Goal: Task Accomplishment & Management: Manage account settings

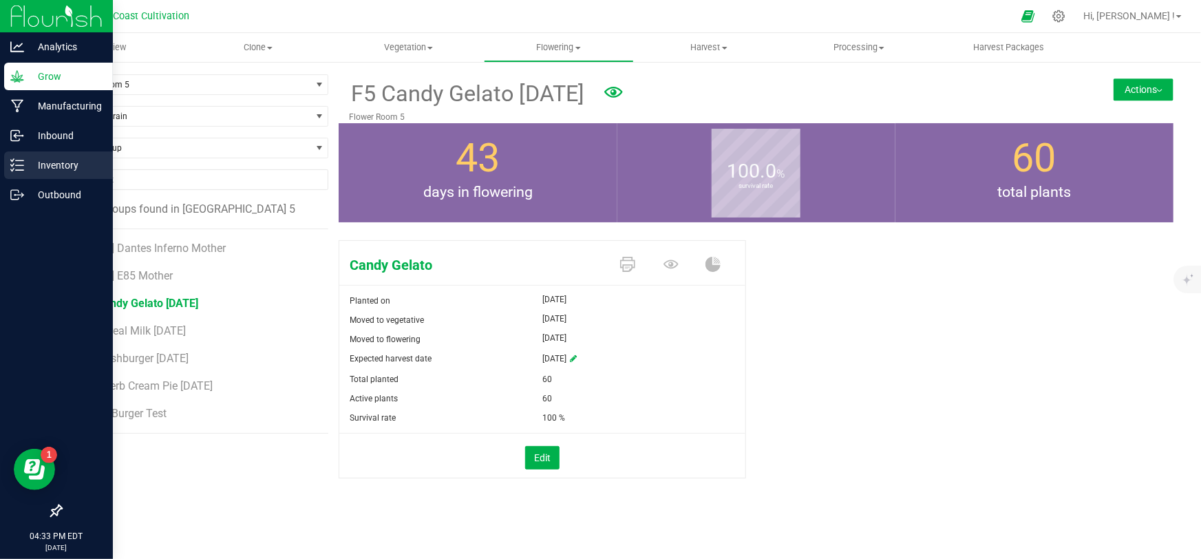
click at [31, 166] on p "Inventory" at bounding box center [65, 165] width 83 height 17
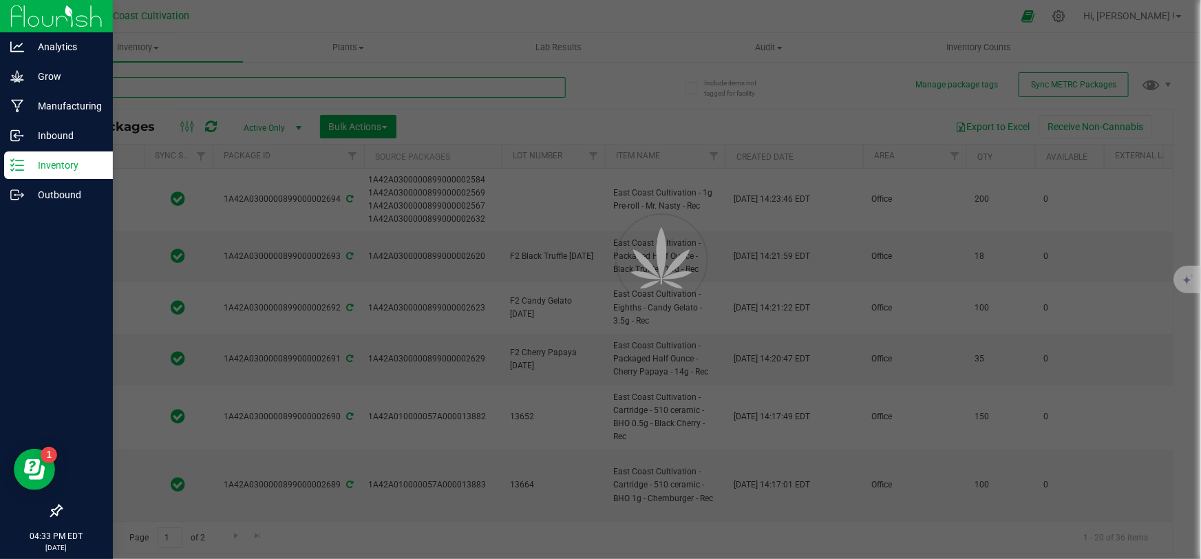
click at [182, 85] on input "text" at bounding box center [313, 87] width 505 height 21
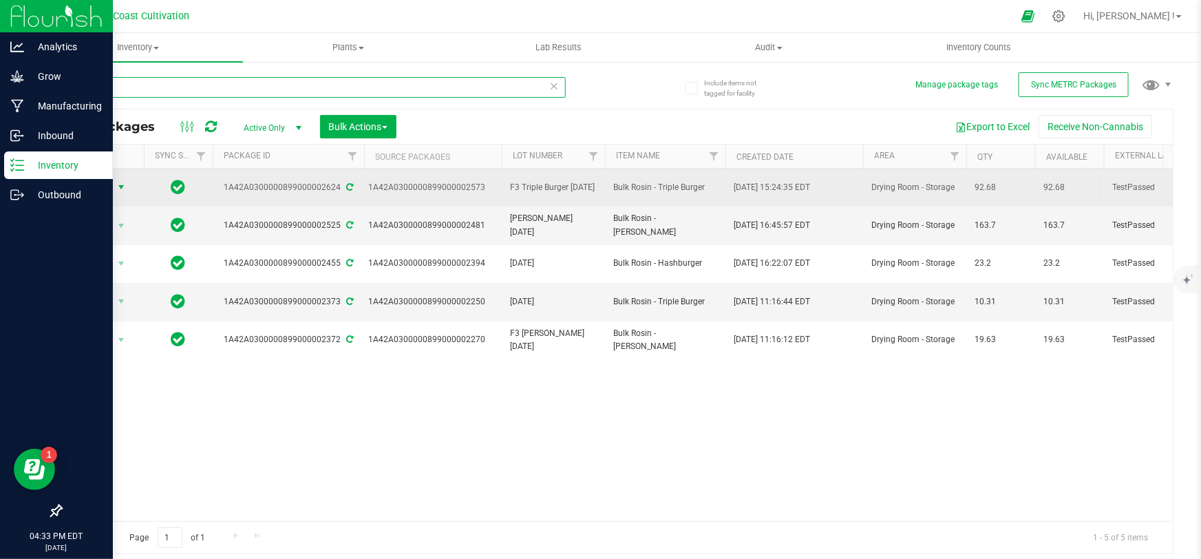
type input "rosin"
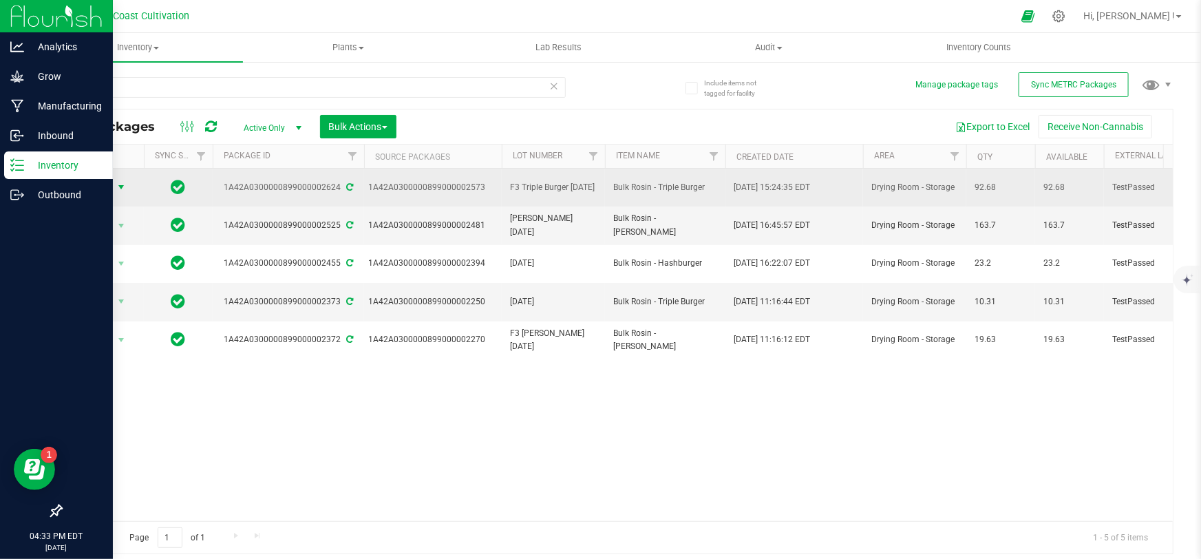
click at [108, 189] on span "Action" at bounding box center [93, 187] width 37 height 19
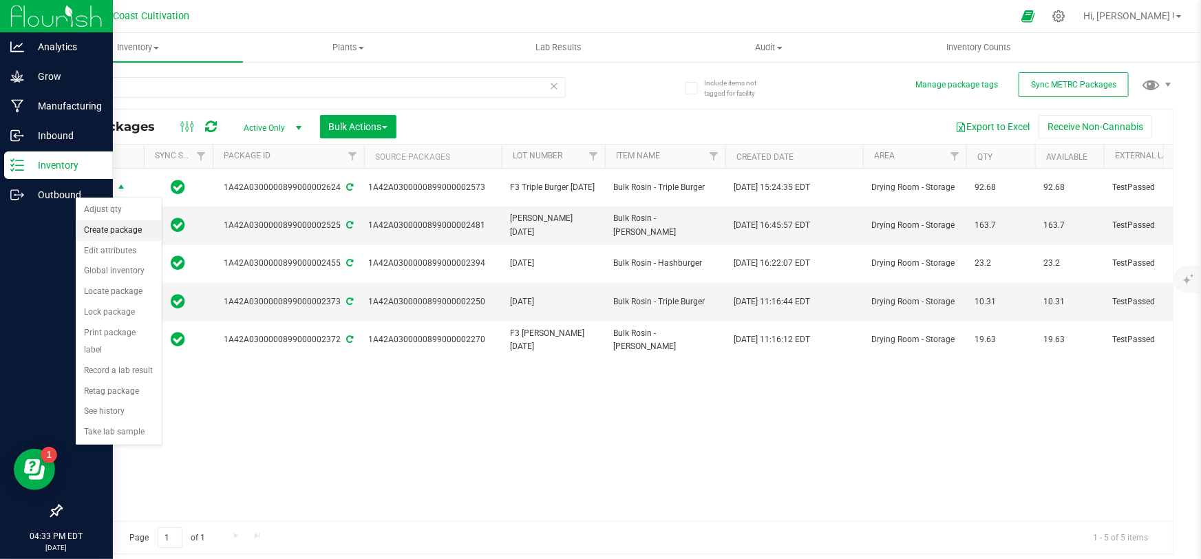
click at [114, 231] on li "Create package" at bounding box center [119, 230] width 86 height 21
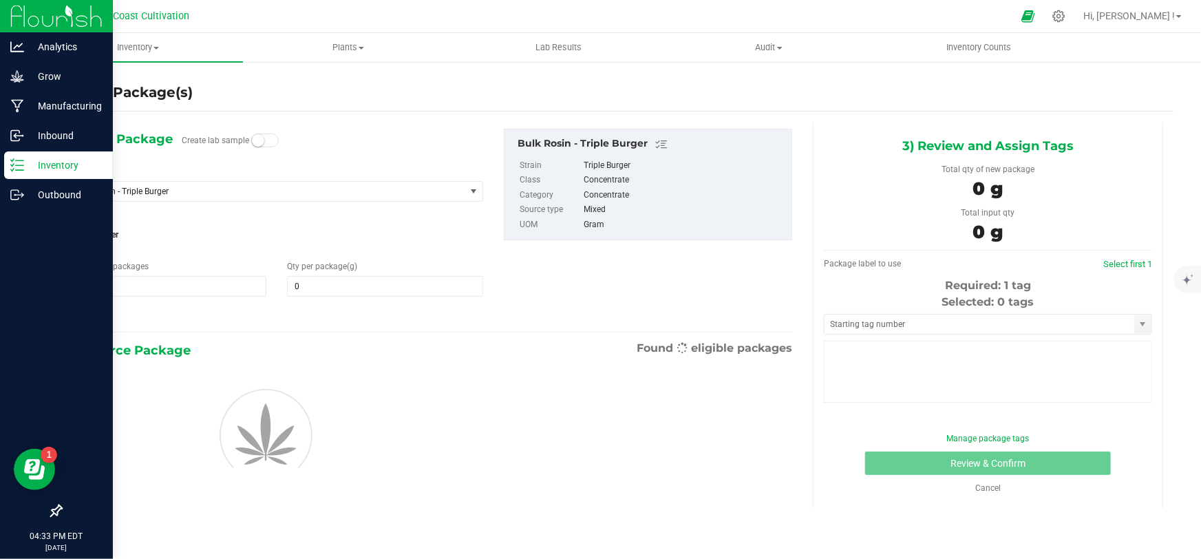
type input "0.0000"
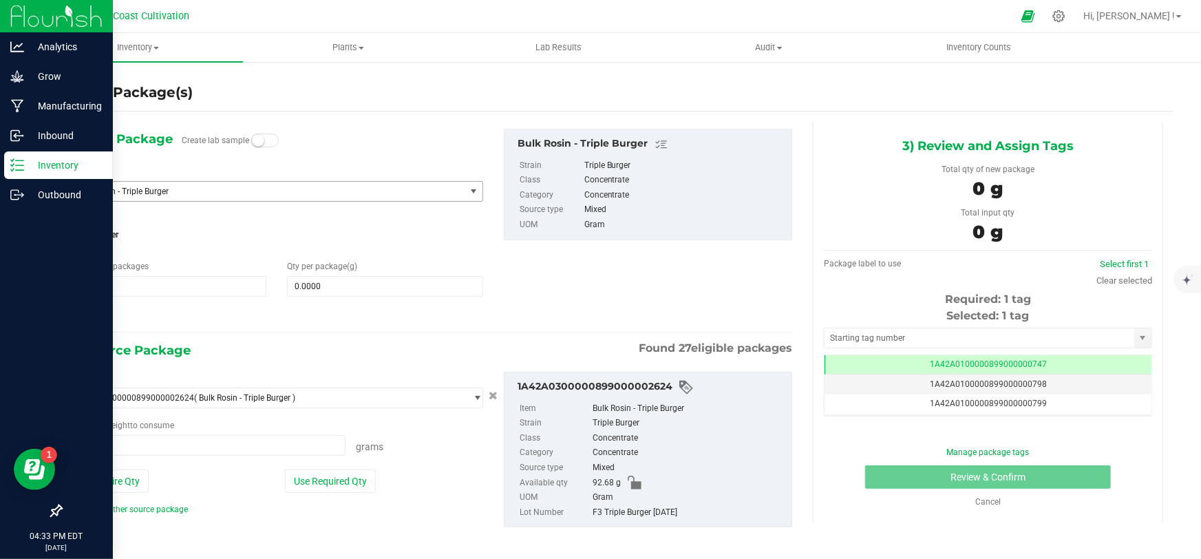
click at [189, 193] on span "Bulk Rosin - Triple Burger" at bounding box center [261, 192] width 368 height 10
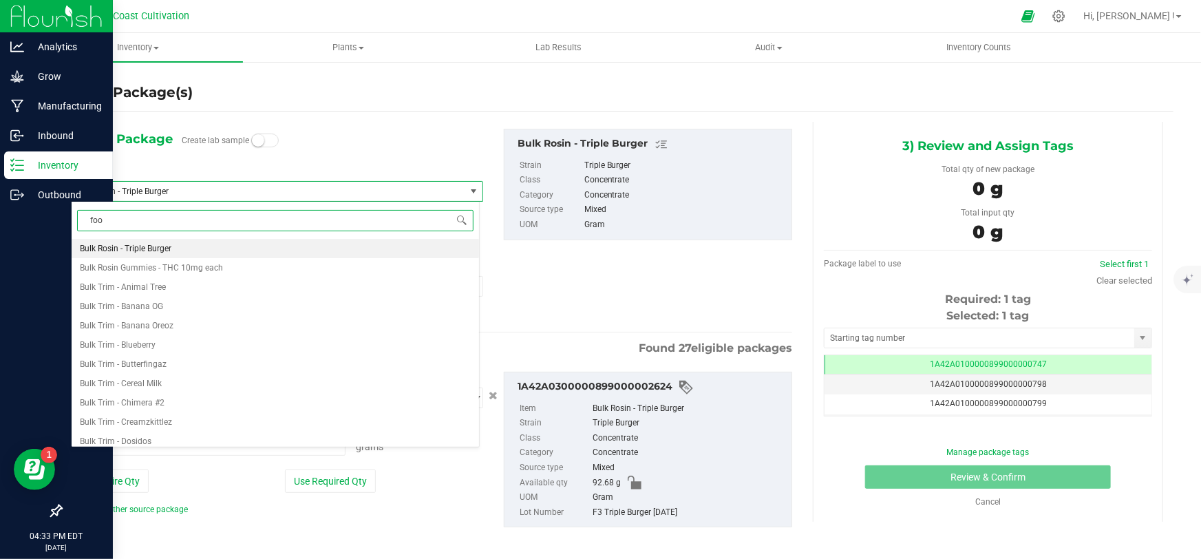
type input "food"
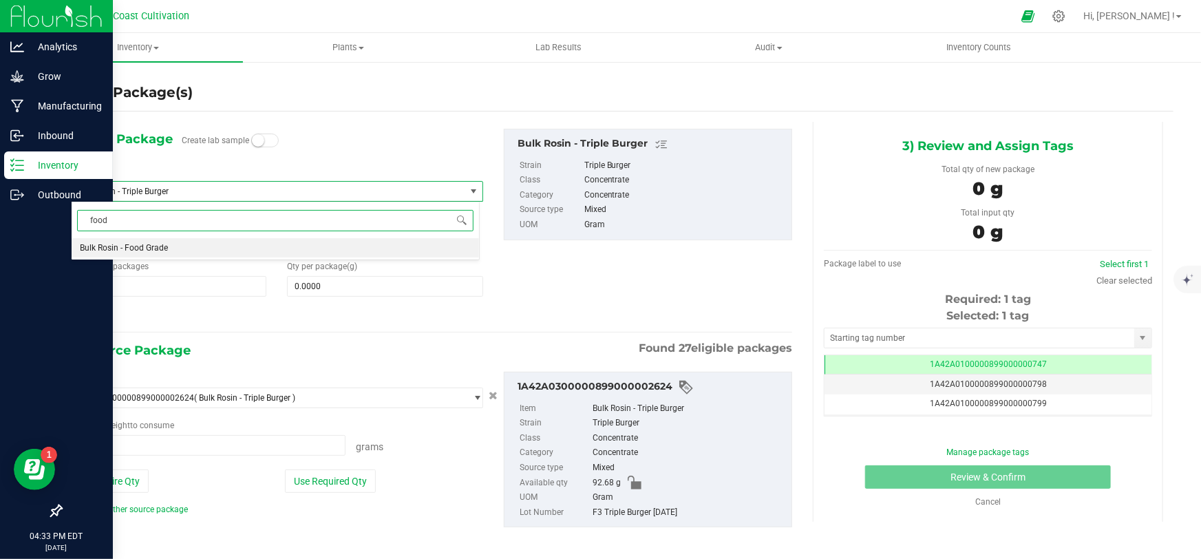
click at [149, 249] on span "Bulk Rosin - Food Grade" at bounding box center [124, 248] width 88 height 10
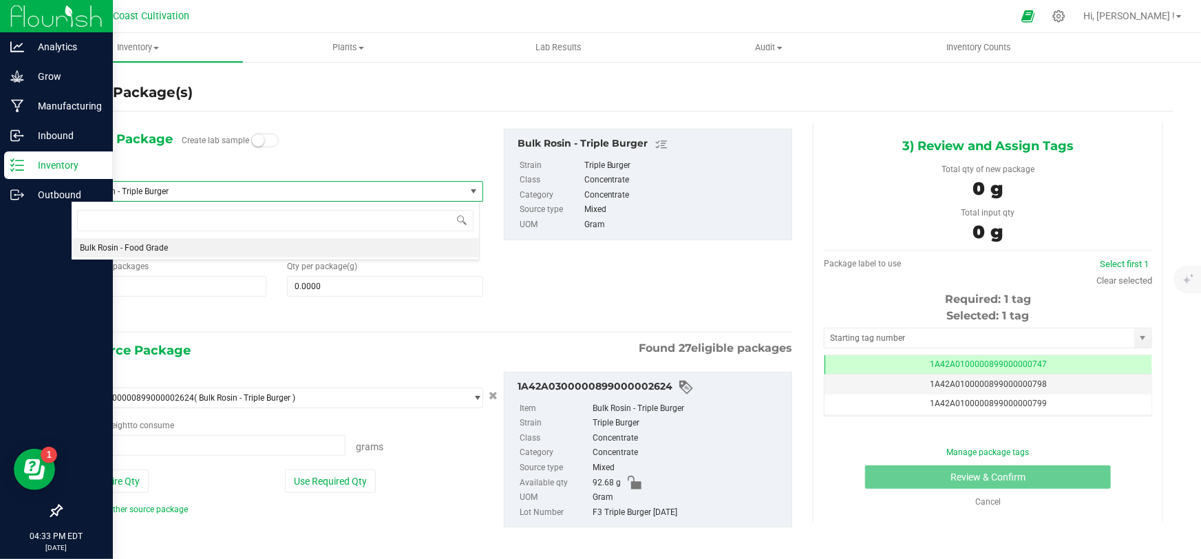
type input "0.0000"
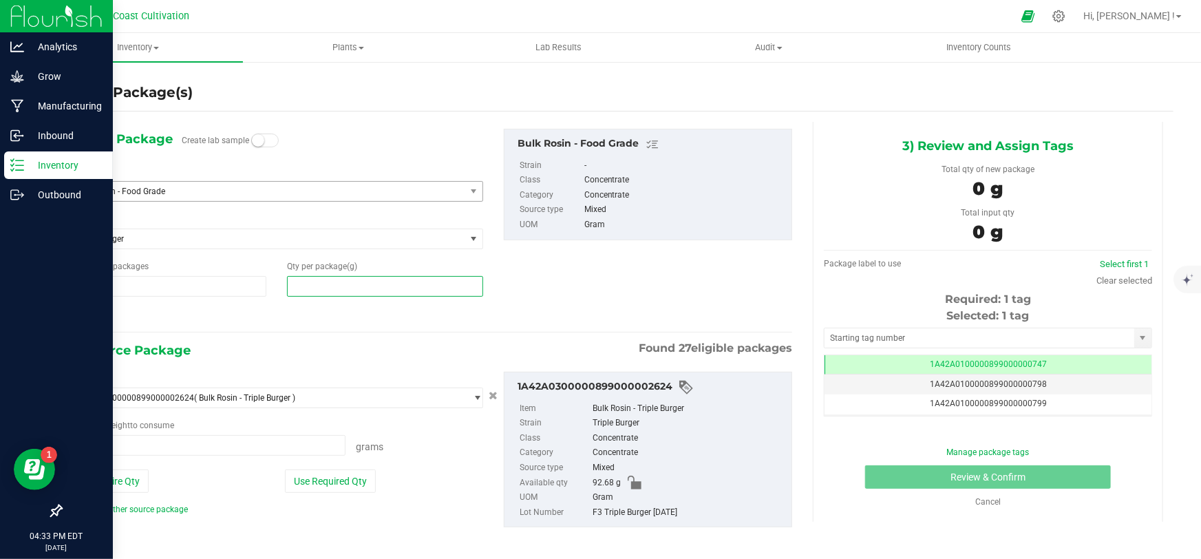
click at [326, 287] on span at bounding box center [385, 286] width 196 height 21
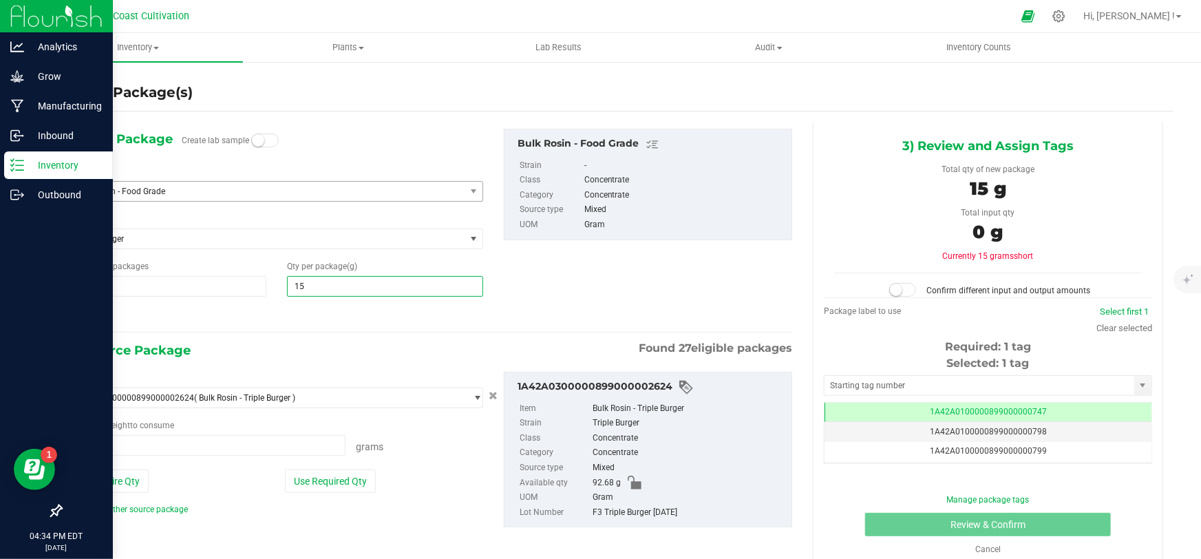
type input "150"
type input "150.0000"
click at [270, 448] on span at bounding box center [208, 445] width 275 height 21
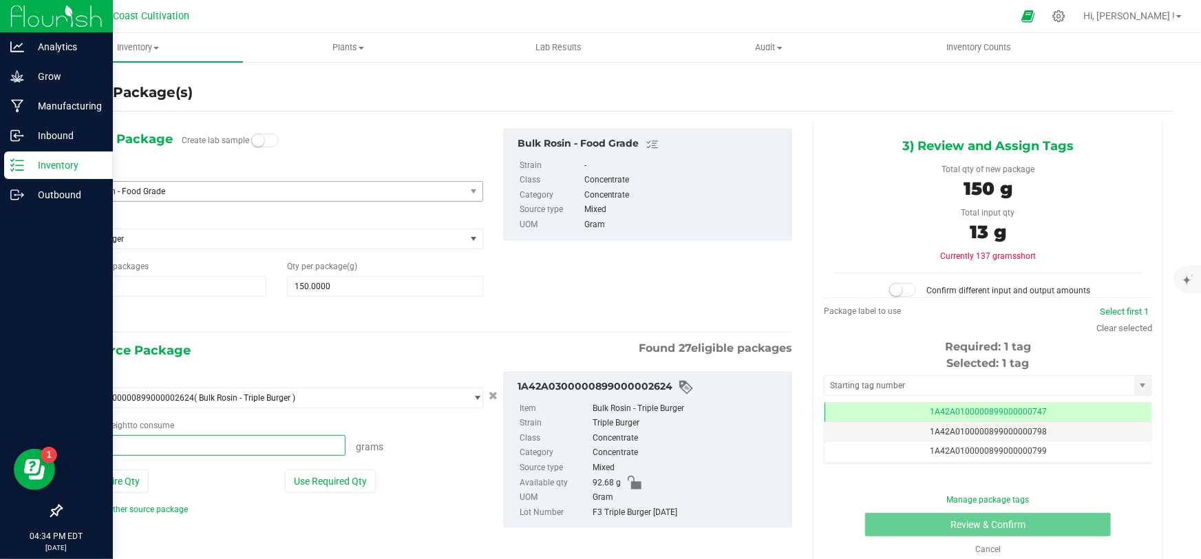
type input "13.48"
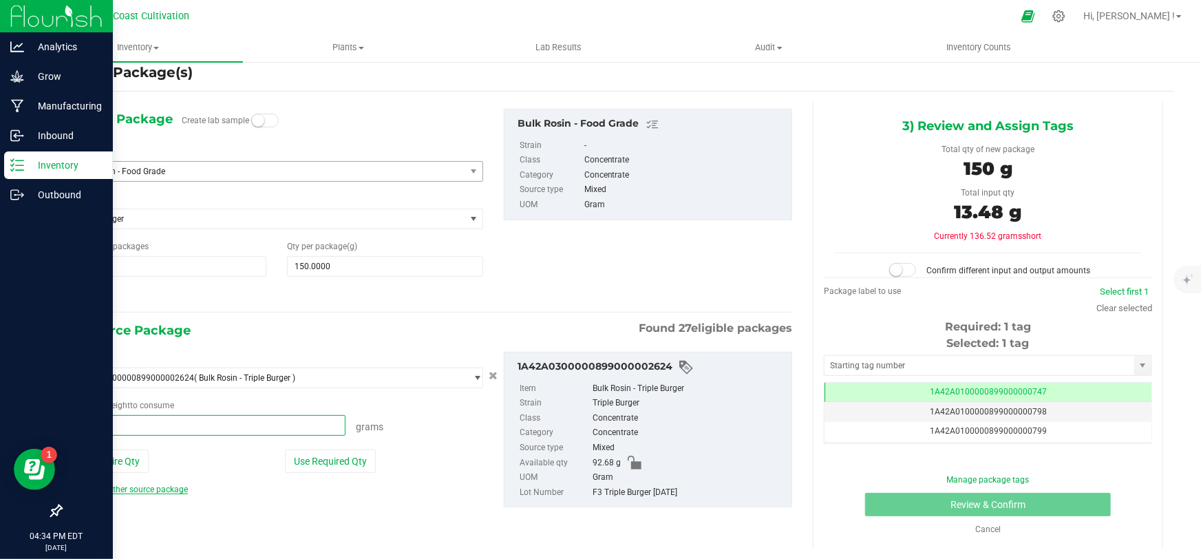
type input "13.4800 g"
click at [131, 490] on link "Add another source package" at bounding box center [129, 490] width 117 height 10
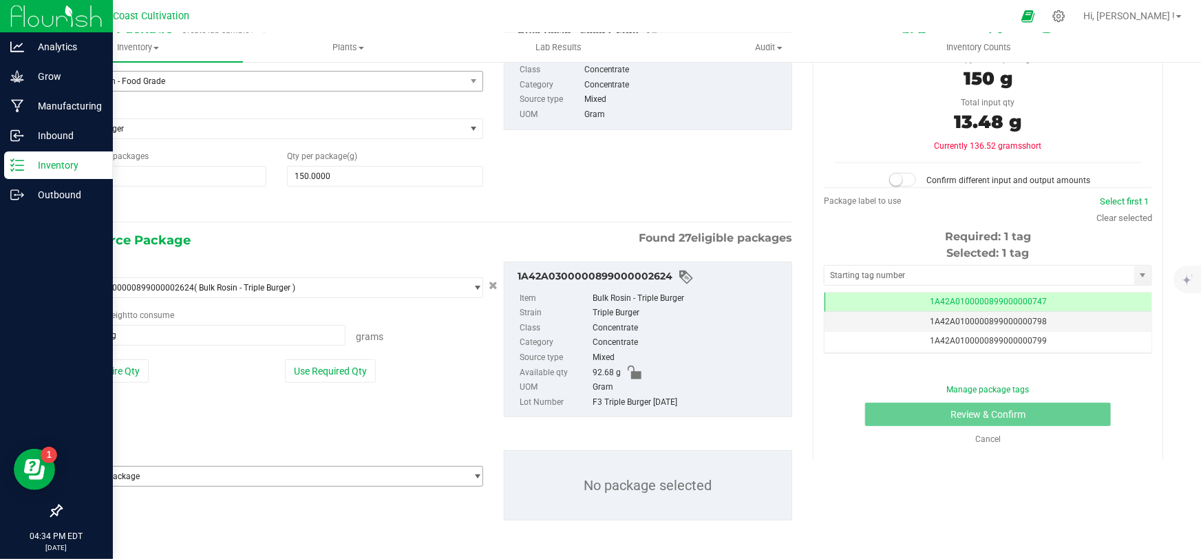
click at [177, 477] on span "Select package" at bounding box center [269, 476] width 394 height 19
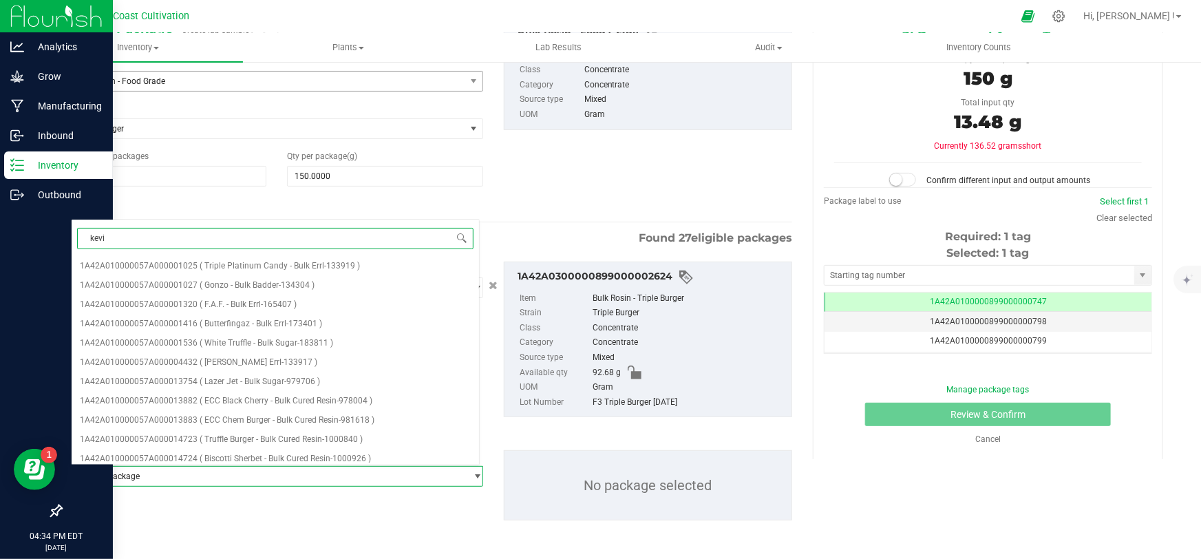
type input "[PERSON_NAME]"
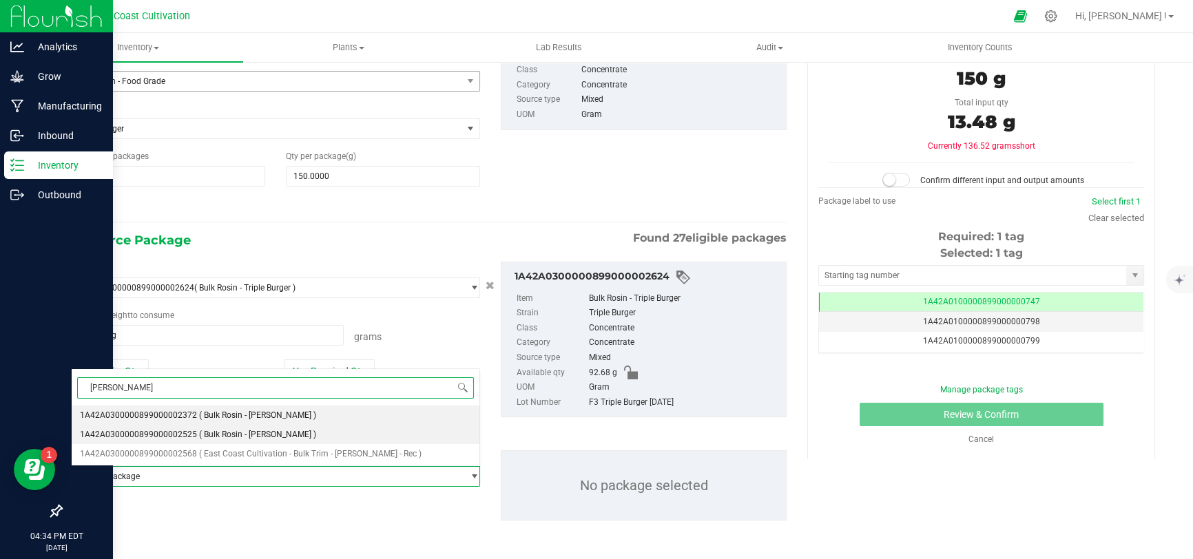
click at [236, 434] on span "( Bulk Rosin - [PERSON_NAME] )" at bounding box center [257, 435] width 117 height 10
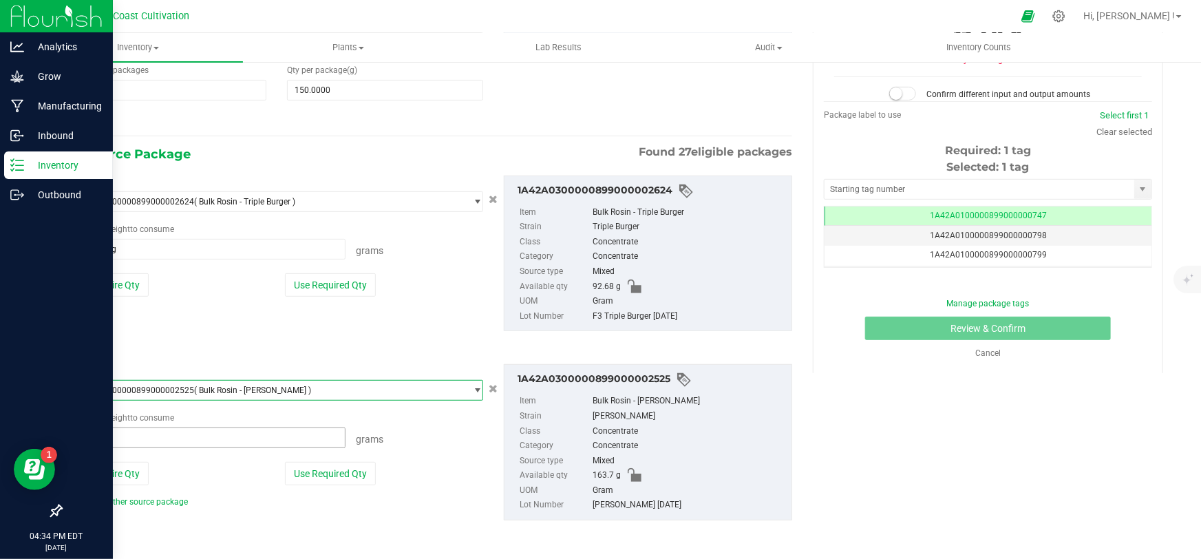
click at [216, 439] on span at bounding box center [208, 438] width 275 height 21
type input "89.3"
type input "89.3000 g"
click at [146, 499] on link "Add another source package" at bounding box center [129, 502] width 117 height 10
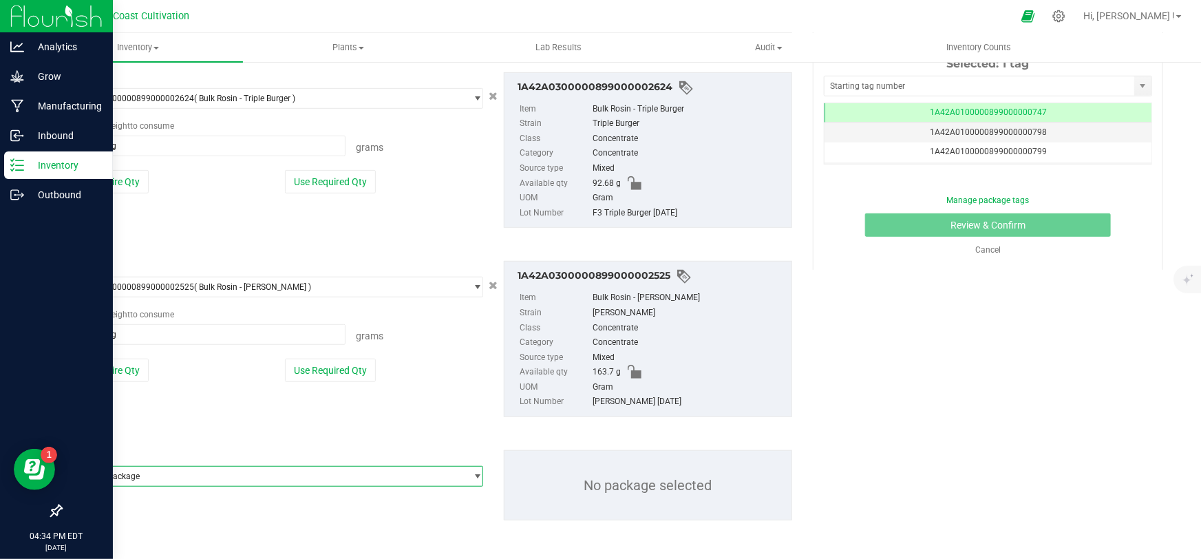
click at [186, 479] on span "Select package" at bounding box center [269, 476] width 394 height 19
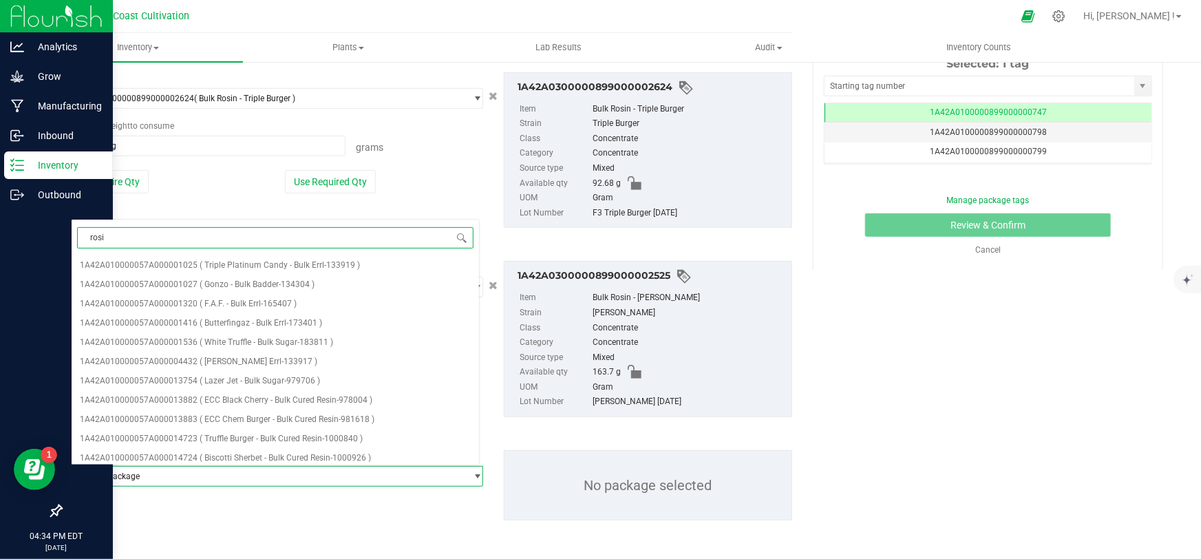
type input "rosin"
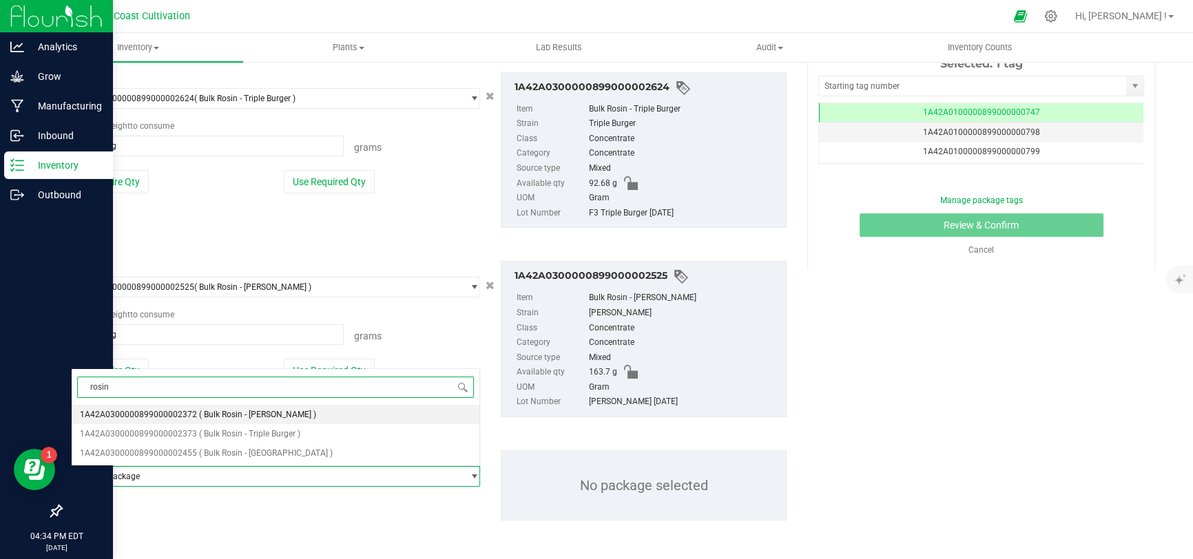
click at [251, 415] on span "( Bulk Rosin - [PERSON_NAME] )" at bounding box center [257, 415] width 117 height 10
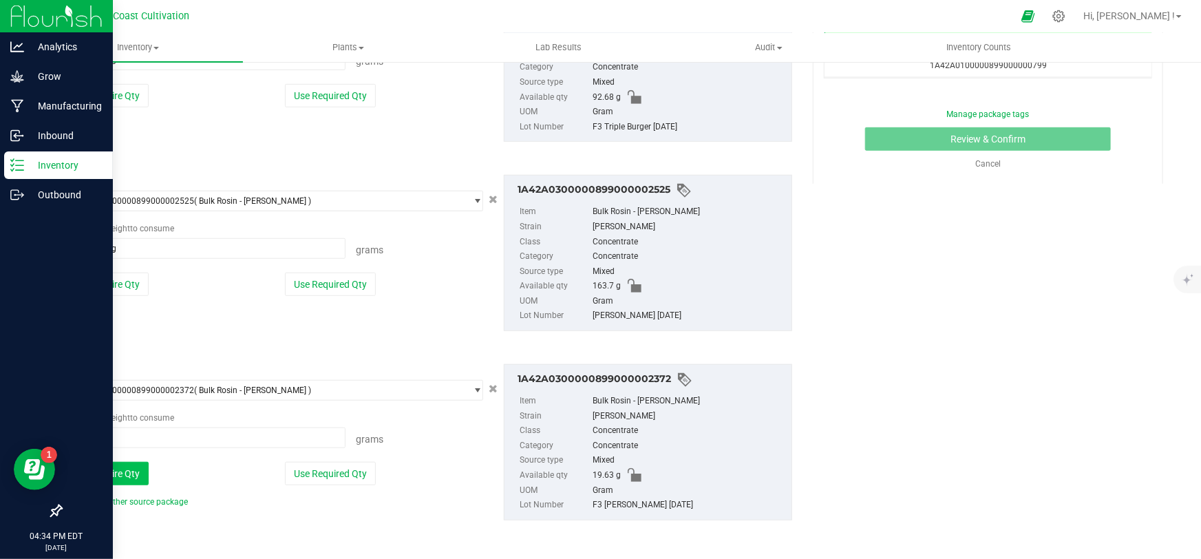
click at [98, 476] on button "Use Entire Qty" at bounding box center [110, 473] width 78 height 23
type input "19.6300 g"
click at [165, 502] on link "Add another source package" at bounding box center [129, 502] width 117 height 10
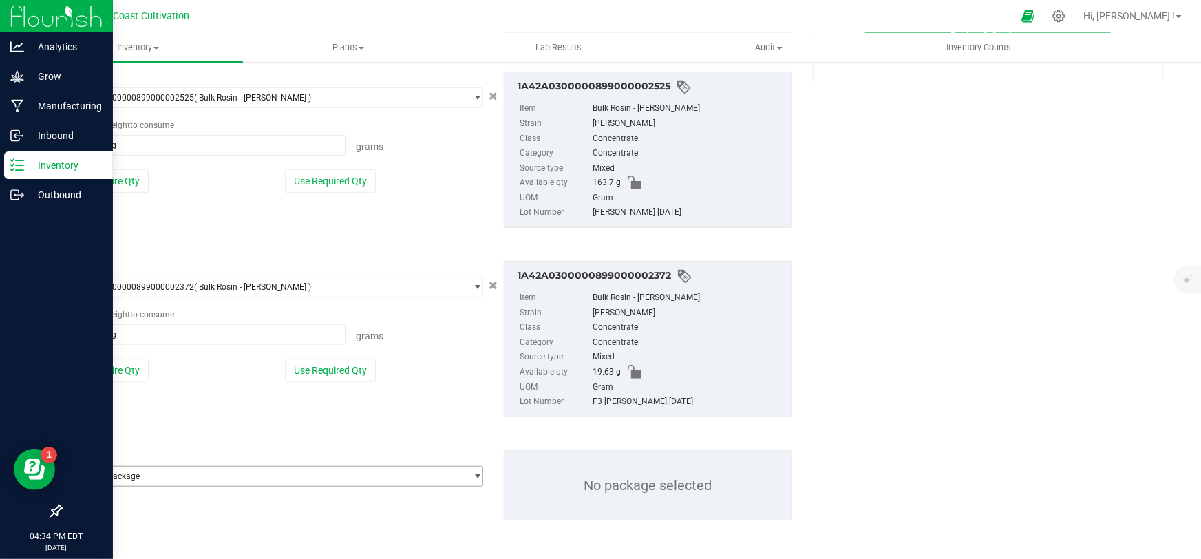
click at [220, 478] on span "Select package" at bounding box center [269, 476] width 394 height 19
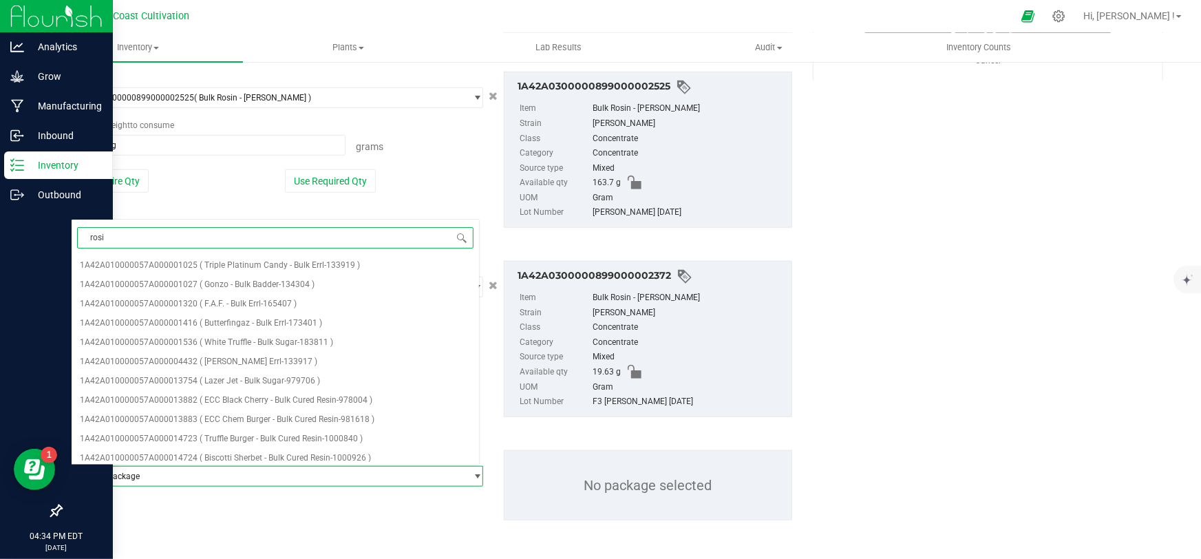
type input "rosin"
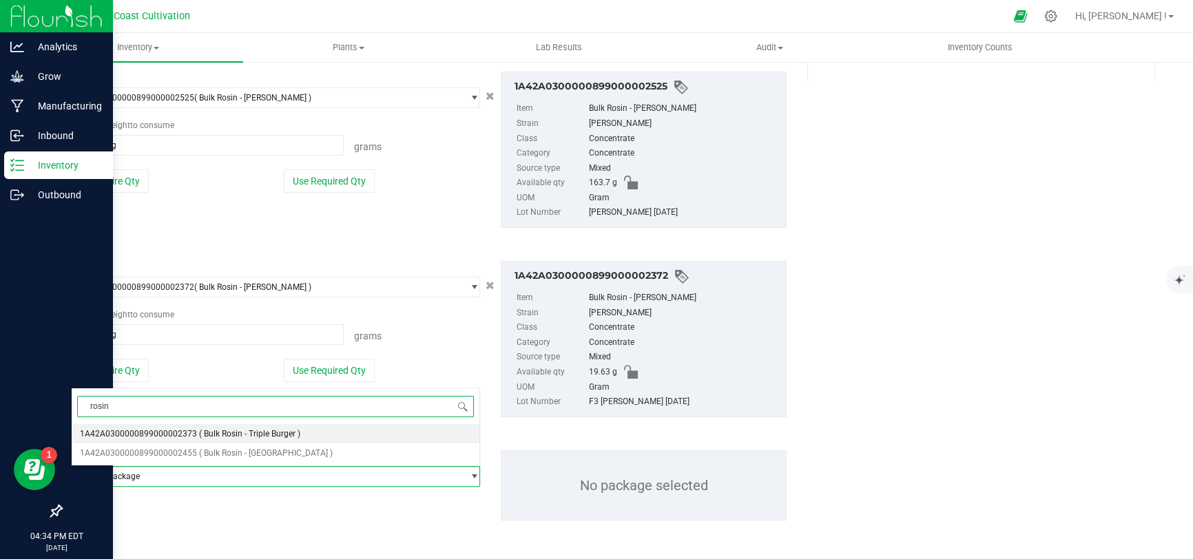
click at [255, 430] on span "( Bulk Rosin - Triple Burger )" at bounding box center [249, 434] width 101 height 10
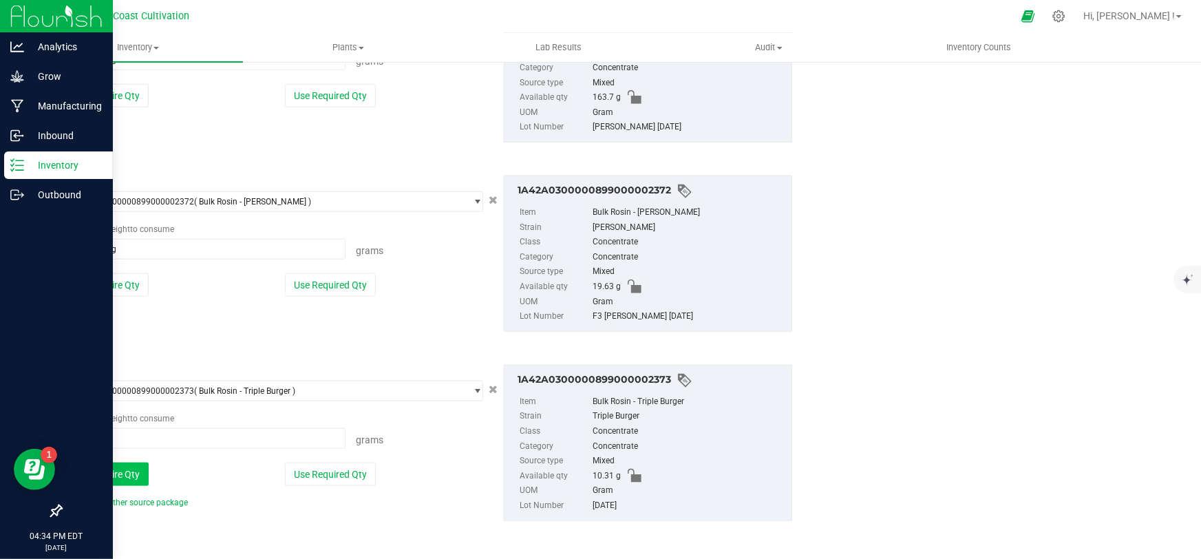
click at [114, 476] on button "Use Entire Qty" at bounding box center [110, 474] width 78 height 23
type input "10.3100 g"
click at [145, 503] on link "Add another source package" at bounding box center [129, 503] width 117 height 10
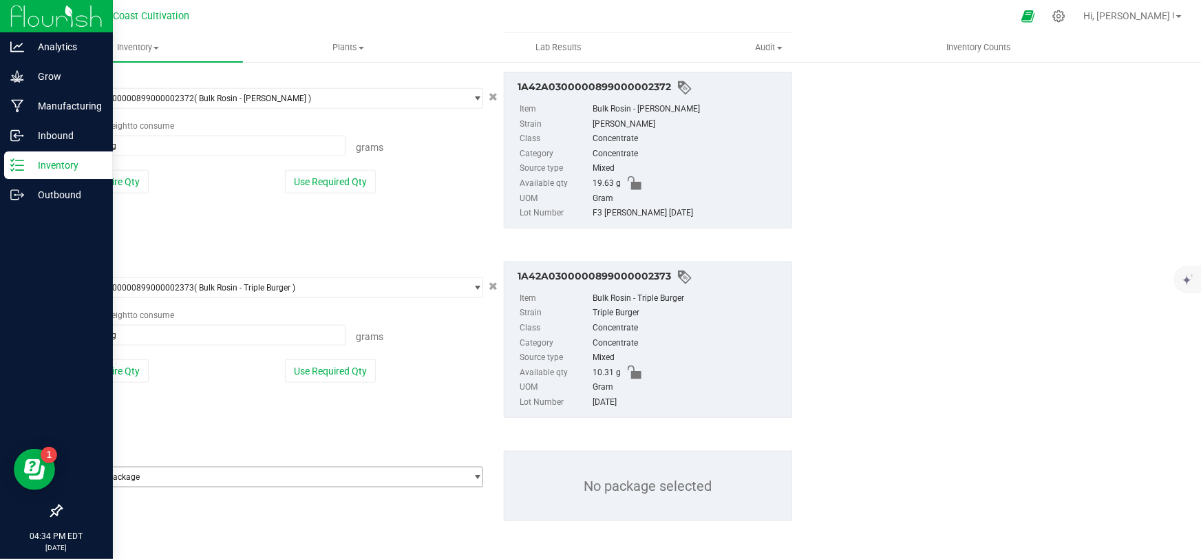
click at [212, 480] on span "Select package" at bounding box center [269, 477] width 394 height 19
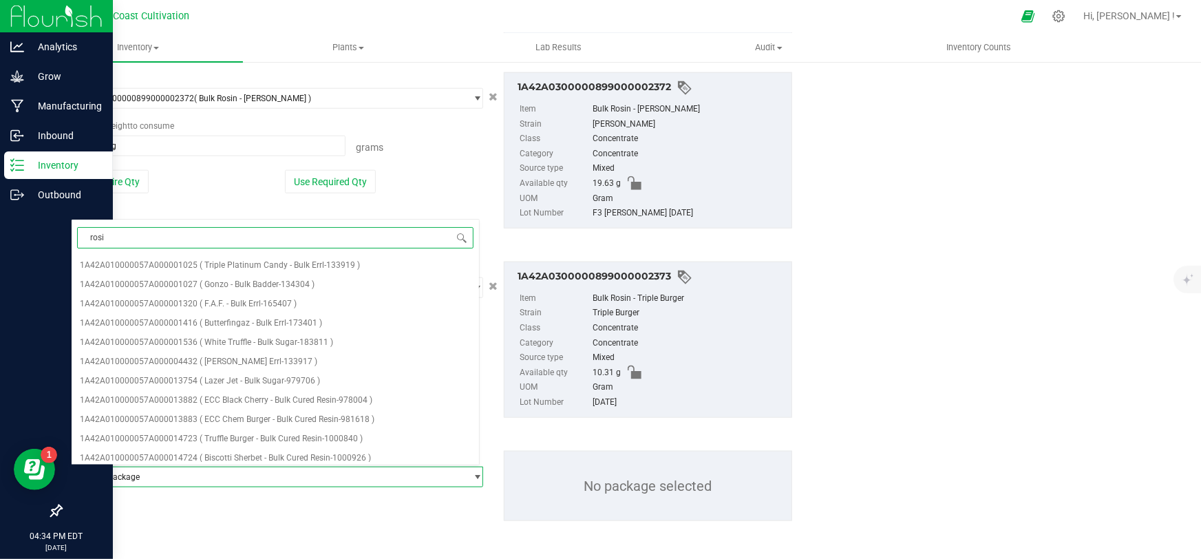
type input "rosin"
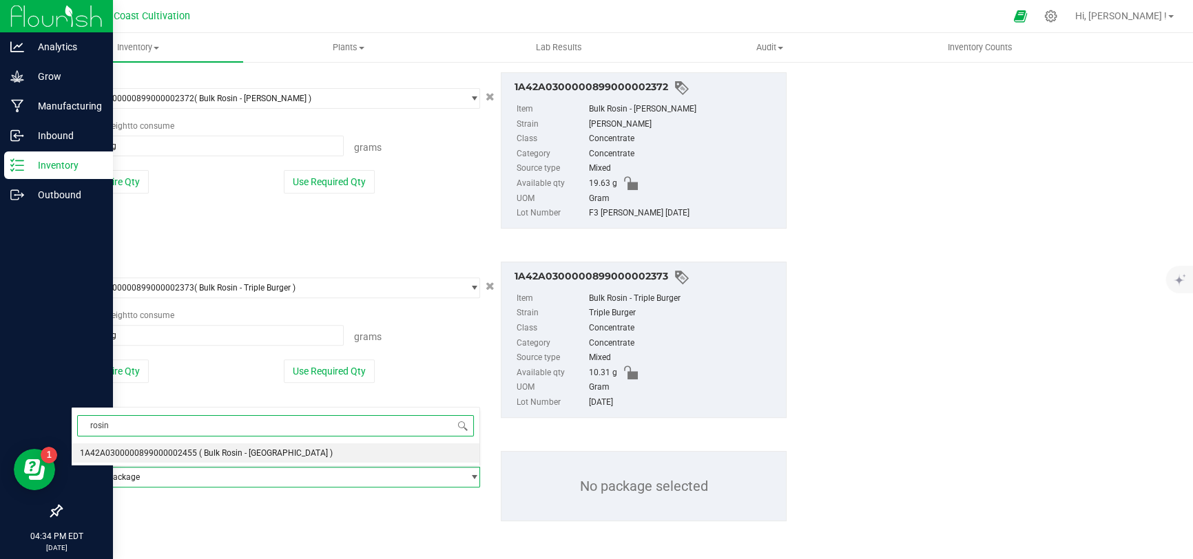
click at [234, 454] on span "( Bulk Rosin - [GEOGRAPHIC_DATA] )" at bounding box center [266, 453] width 134 height 10
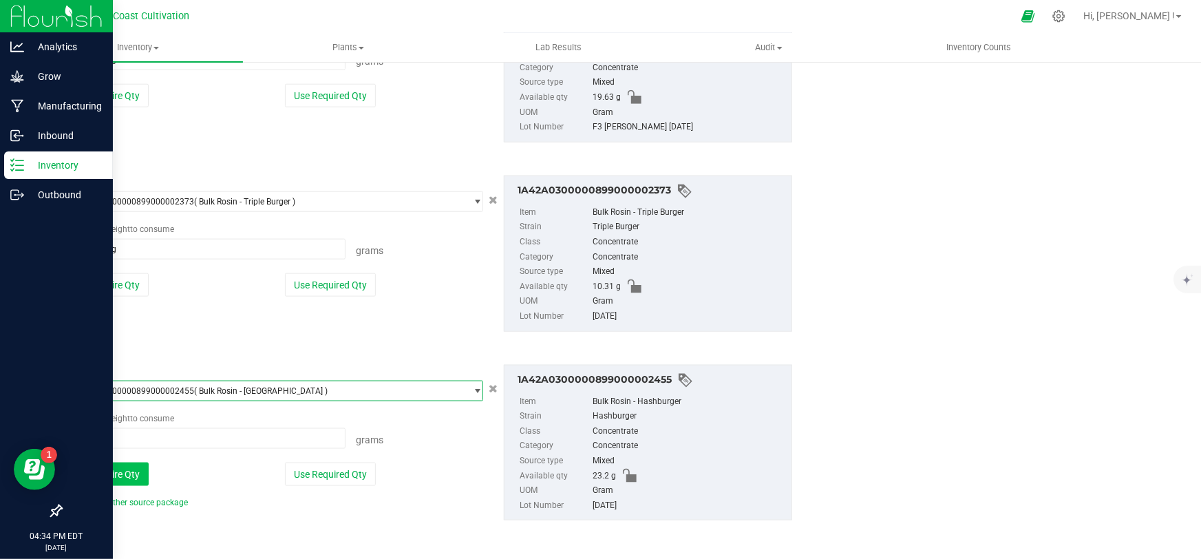
click at [126, 476] on button "Use Entire Qty" at bounding box center [110, 474] width 78 height 23
type input "23.2000 g"
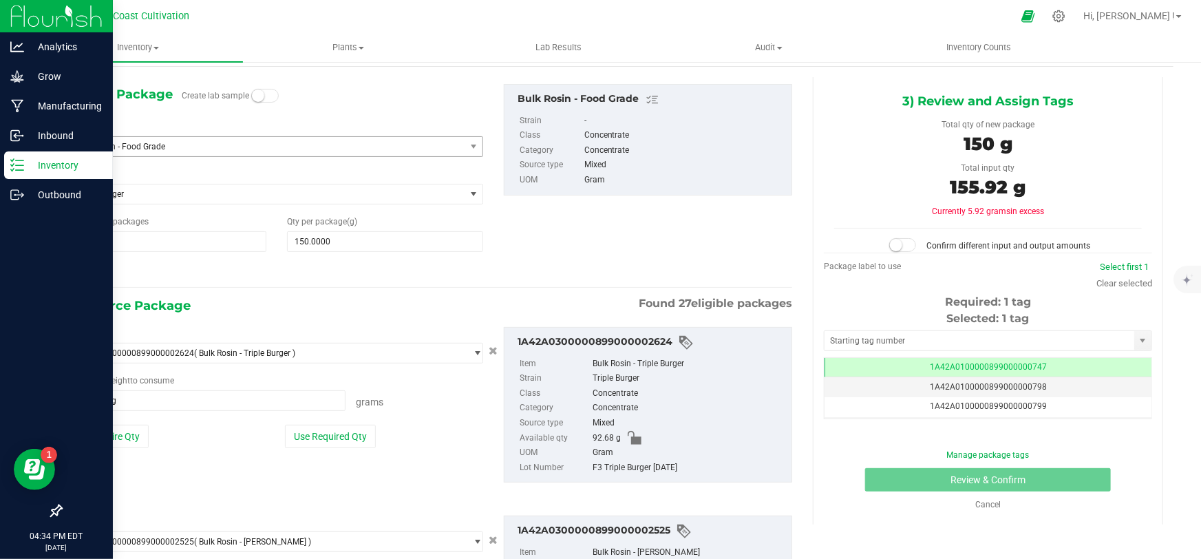
scroll to position [12, 0]
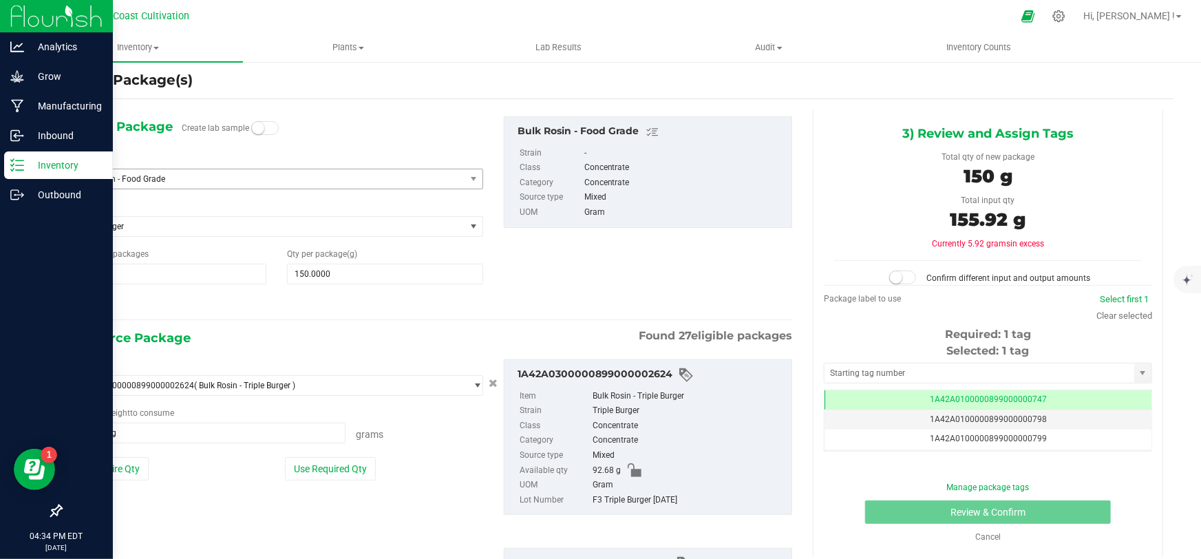
click at [907, 273] on span at bounding box center [904, 278] width 28 height 14
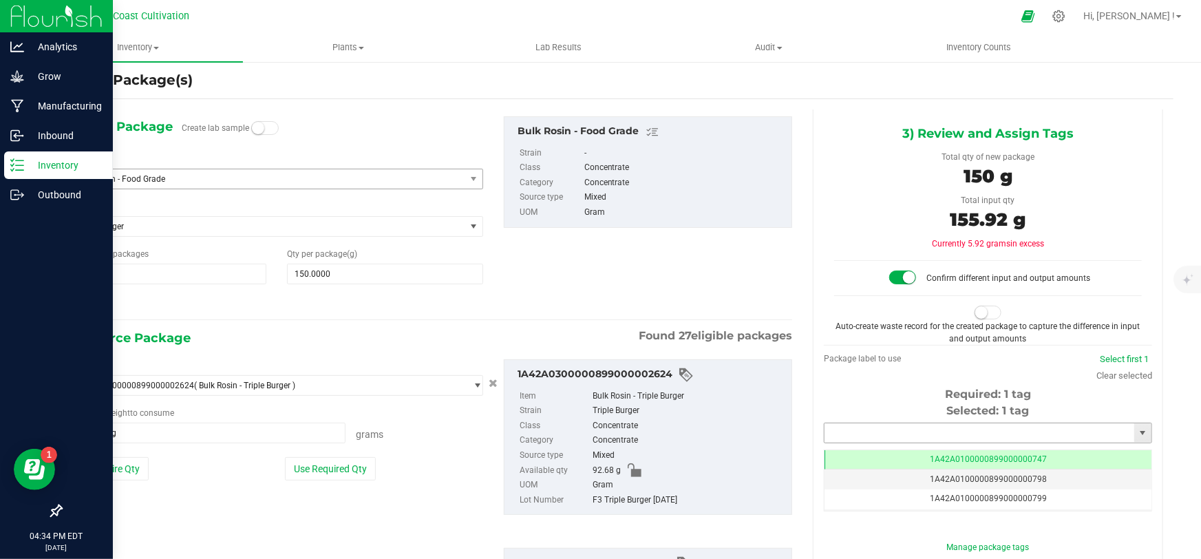
click at [928, 430] on input "text" at bounding box center [980, 432] width 310 height 19
click at [946, 459] on li "1A42A0300000899000002696" at bounding box center [981, 455] width 324 height 21
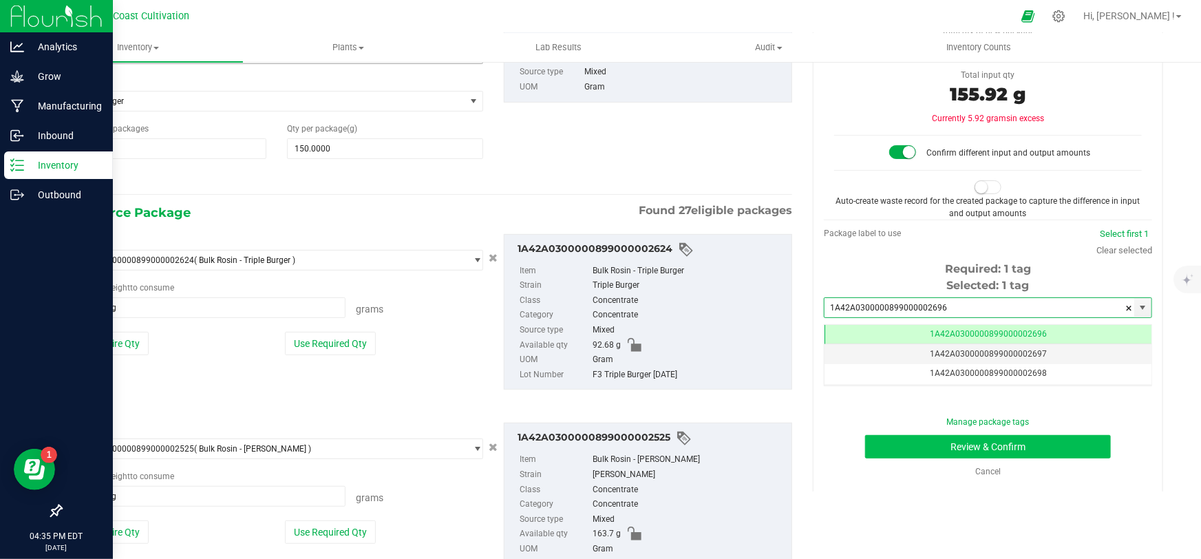
type input "1A42A0300000899000002696"
click at [990, 448] on button "Review & Confirm" at bounding box center [988, 446] width 246 height 23
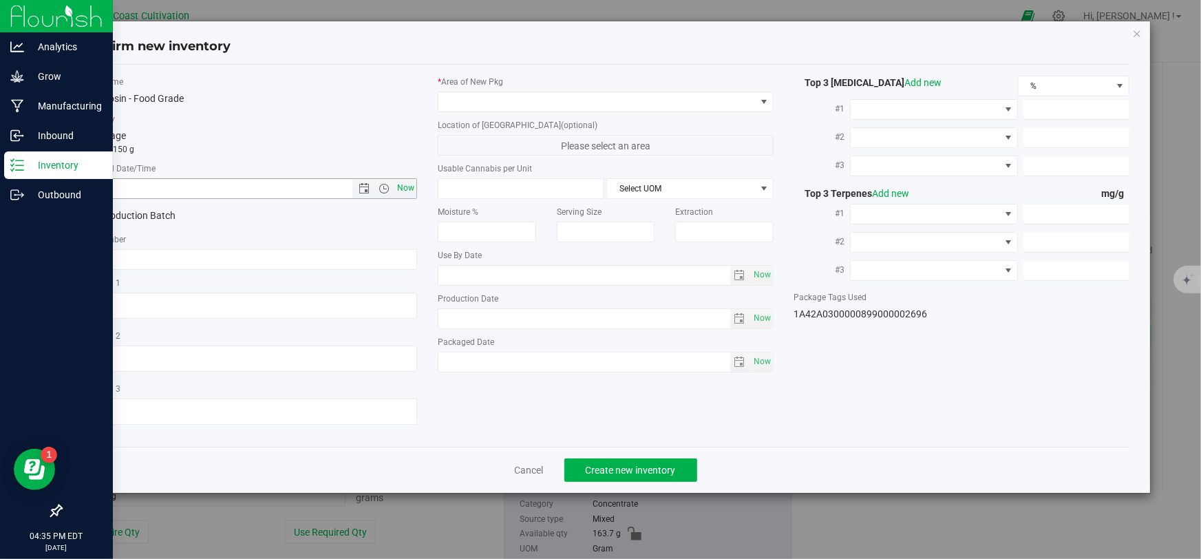
click at [406, 184] on span "Now" at bounding box center [406, 188] width 23 height 20
type input "[DATE] 4:35 PM"
drag, startPoint x: 492, startPoint y: 103, endPoint x: 521, endPoint y: 109, distance: 28.9
click at [493, 103] on span at bounding box center [597, 101] width 317 height 19
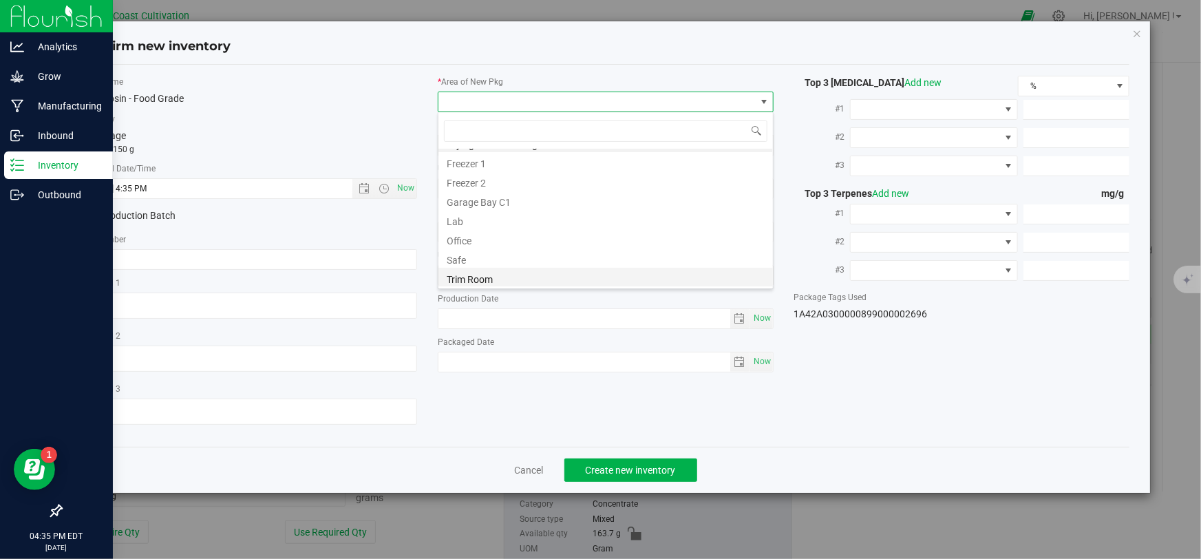
click at [466, 275] on li "Trim Room" at bounding box center [606, 277] width 335 height 19
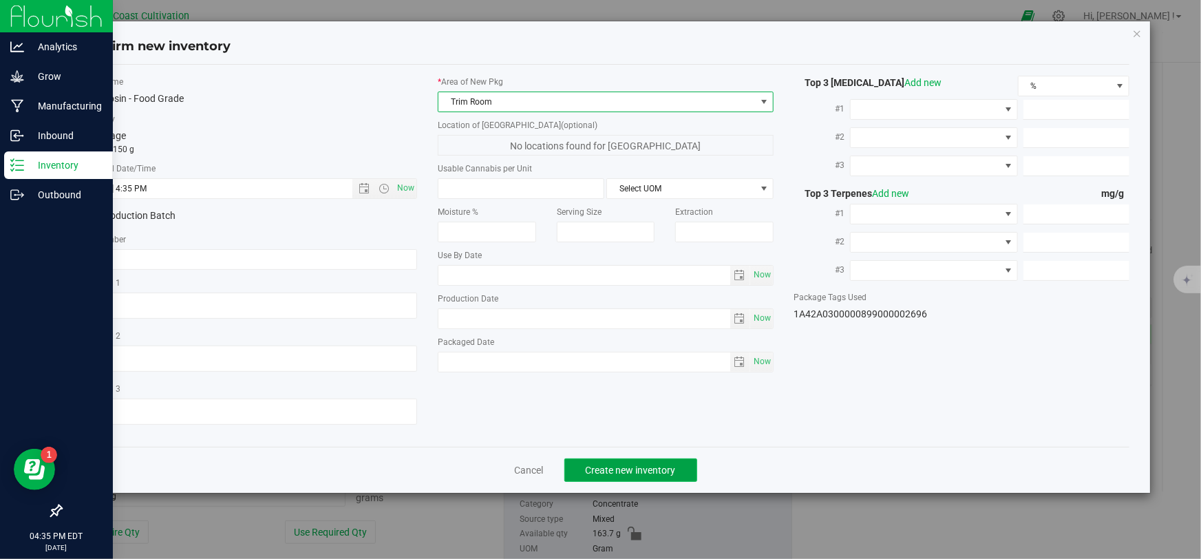
click at [642, 468] on span "Create new inventory" at bounding box center [631, 470] width 90 height 11
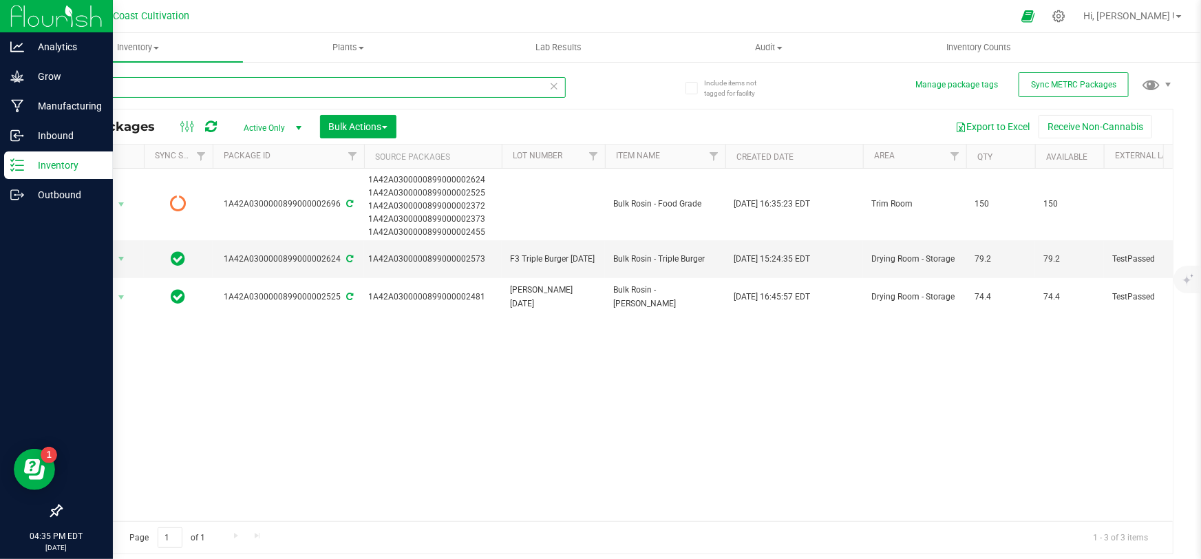
drag, startPoint x: 83, startPoint y: 90, endPoint x: 54, endPoint y: 88, distance: 28.3
click at [61, 90] on input "rosin" at bounding box center [313, 87] width 505 height 21
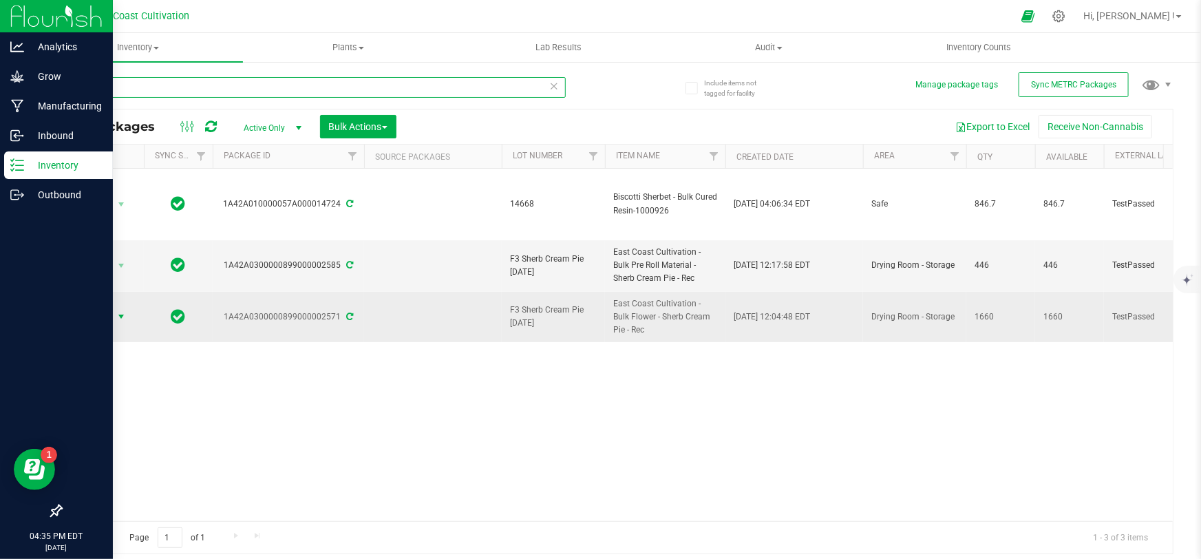
type input "sherb"
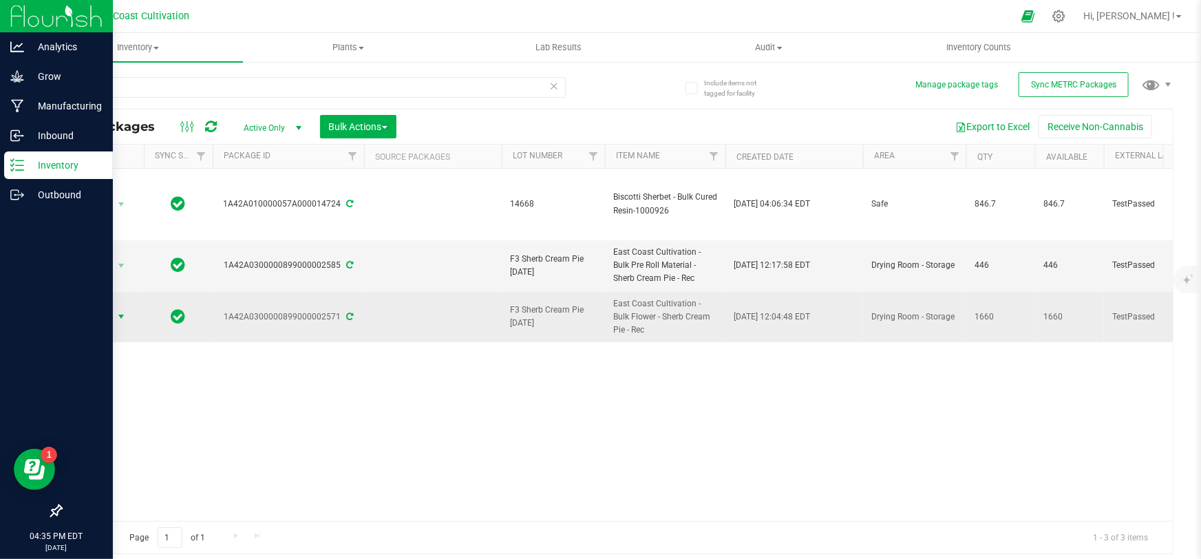
click at [107, 313] on span "Action" at bounding box center [93, 316] width 37 height 19
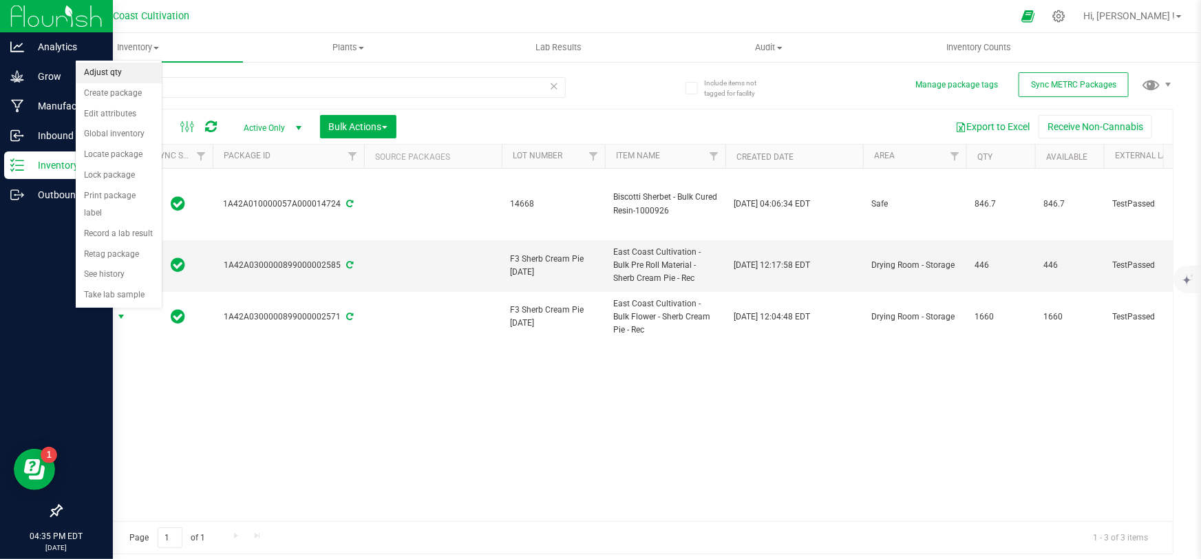
click at [94, 69] on li "Adjust qty" at bounding box center [119, 73] width 86 height 21
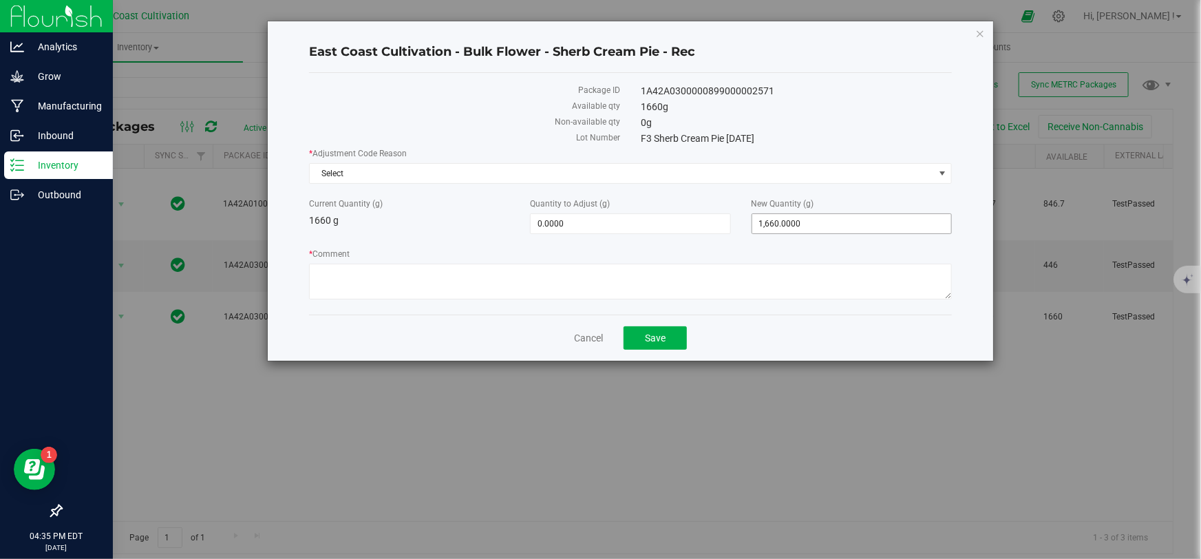
click at [847, 222] on span "1,660.0000 1660" at bounding box center [852, 223] width 200 height 21
type input "1279"
type input "-381.0000"
type input "1,279.0000"
click at [457, 171] on span "Select" at bounding box center [622, 173] width 624 height 19
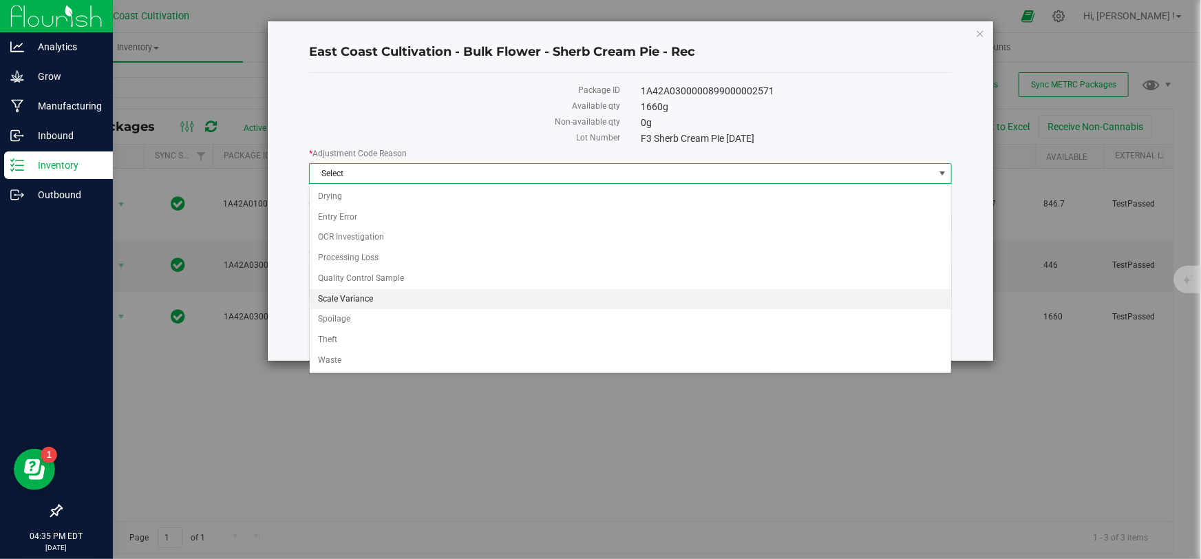
click at [365, 293] on li "Scale Variance" at bounding box center [631, 299] width 642 height 21
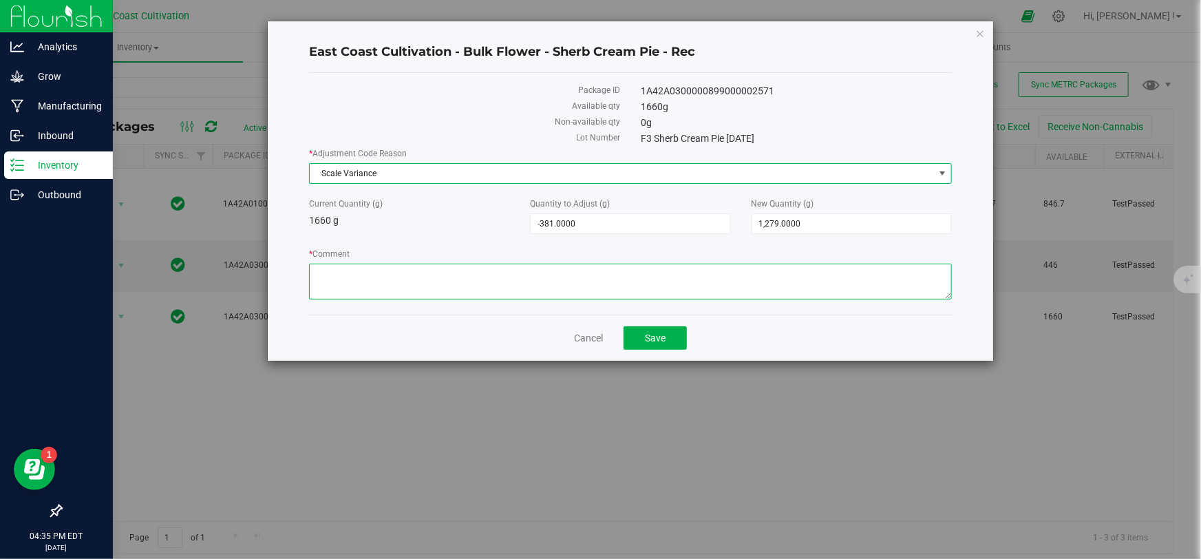
click at [511, 273] on textarea "* Comment" at bounding box center [630, 282] width 643 height 36
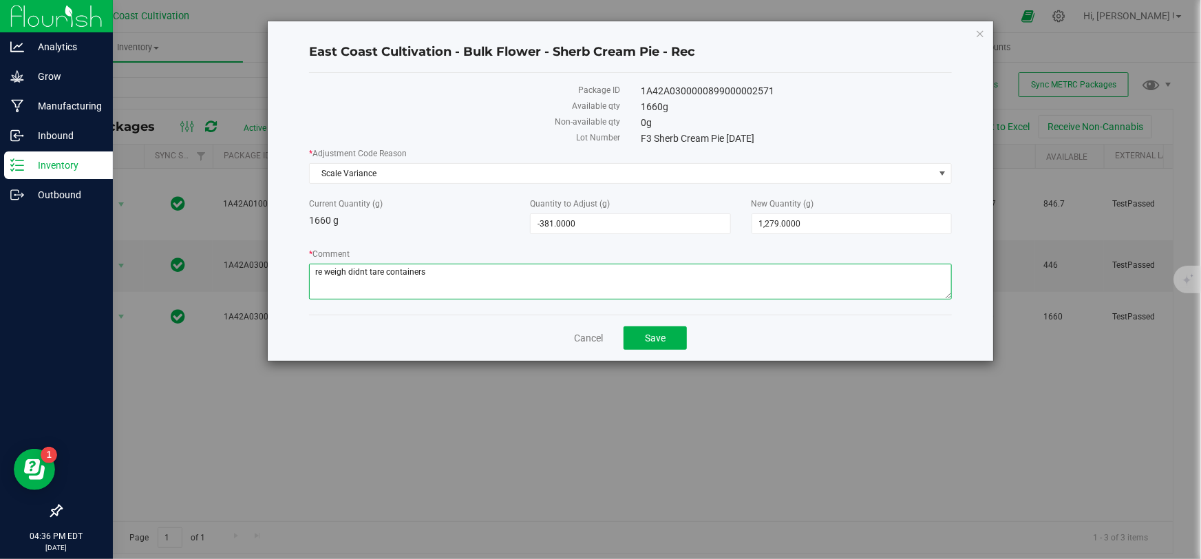
click at [358, 269] on textarea "* Comment" at bounding box center [630, 282] width 643 height 36
type textarea "re weigh didn't tare containers"
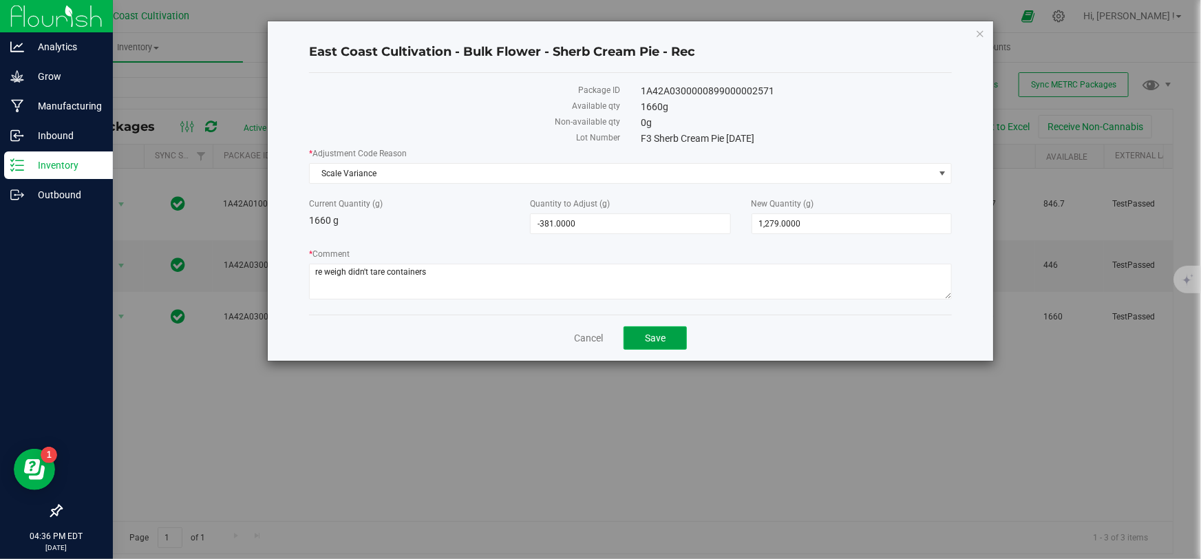
click at [669, 337] on button "Save" at bounding box center [655, 337] width 63 height 23
